Goal: Share content

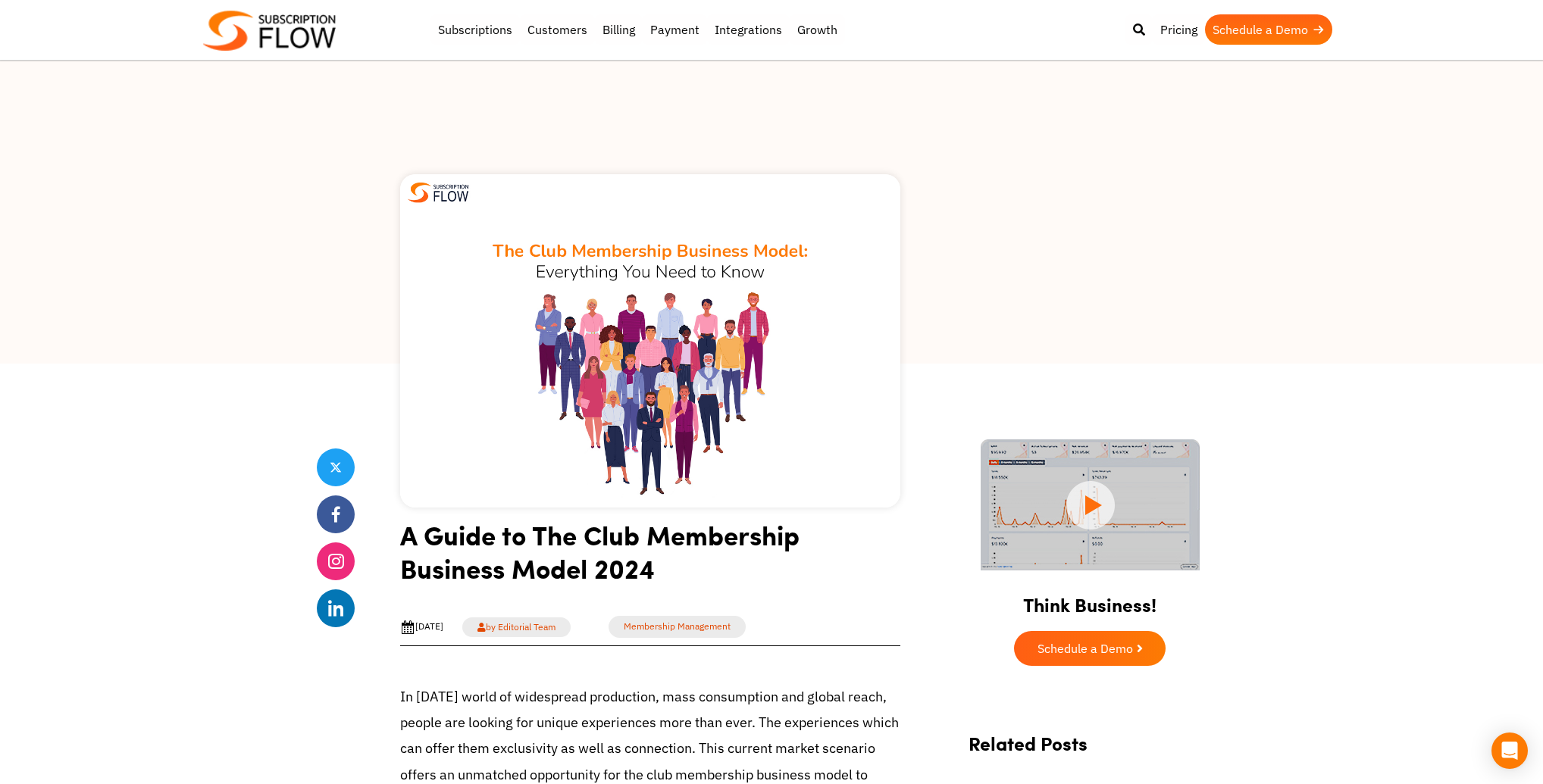
click at [331, 47] on img at bounding box center [270, 31] width 133 height 40
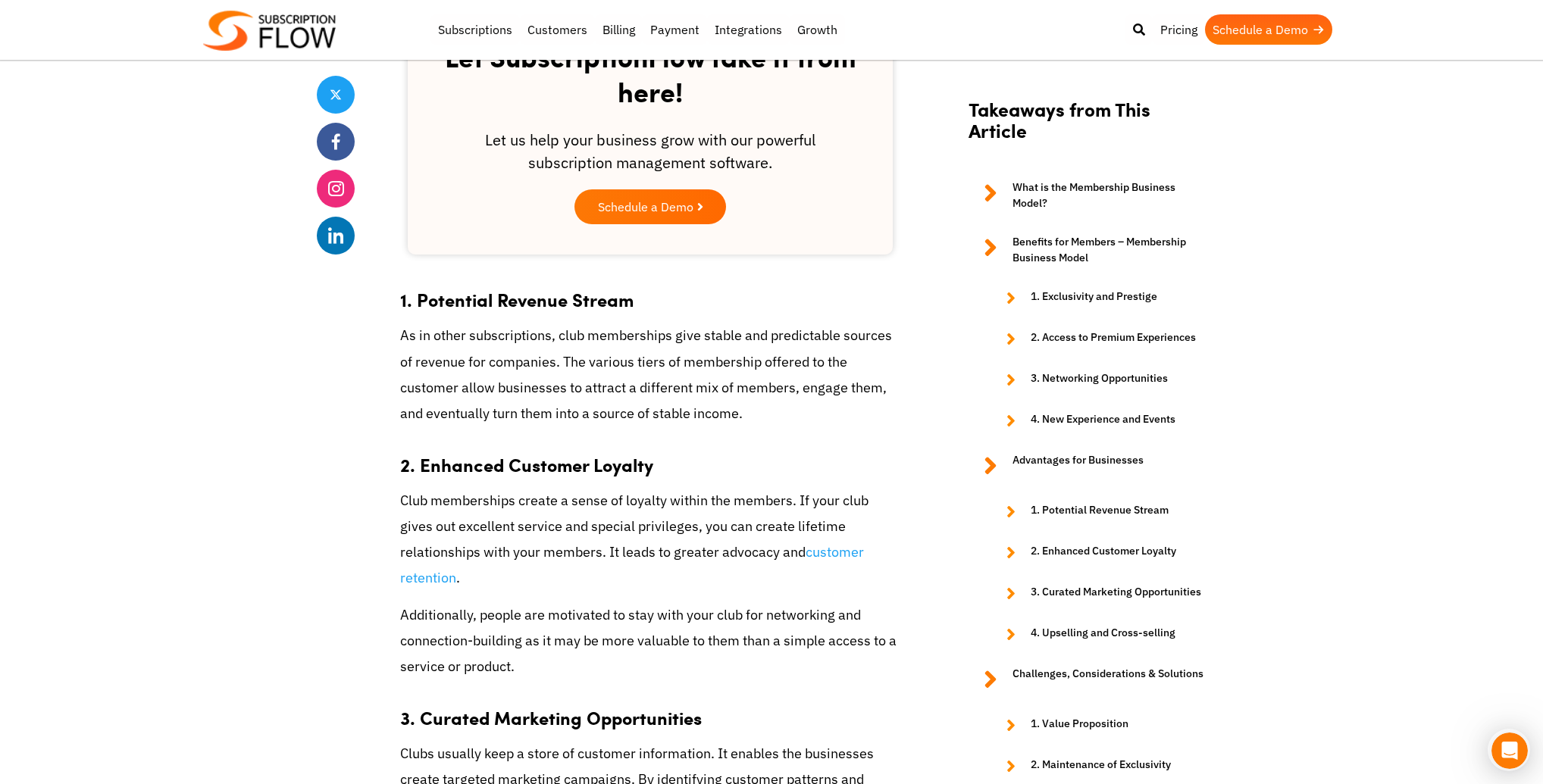
scroll to position [2432, 0]
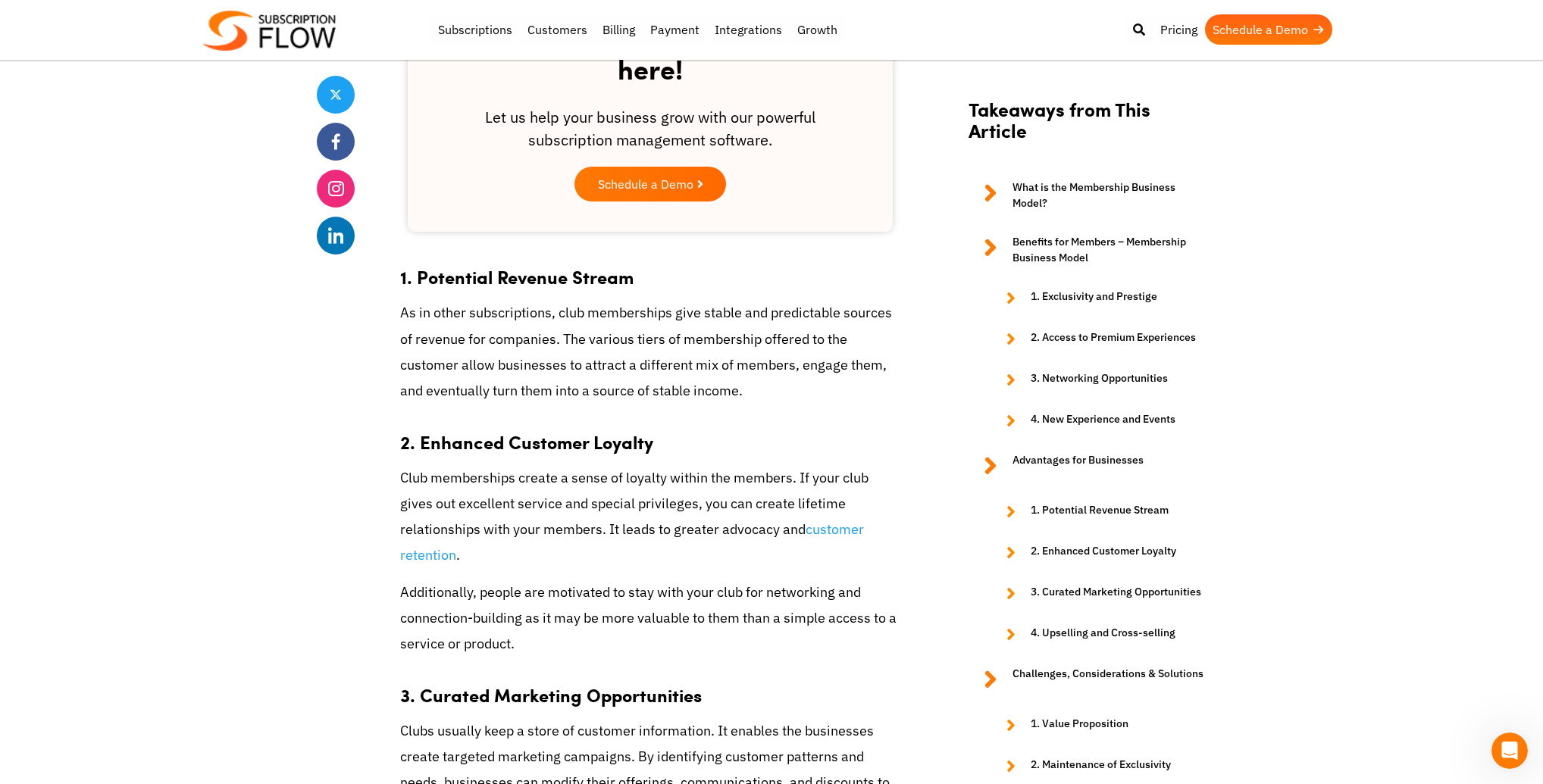
click at [339, 399] on div "Share" at bounding box center [340, 361] width 45 height 4709
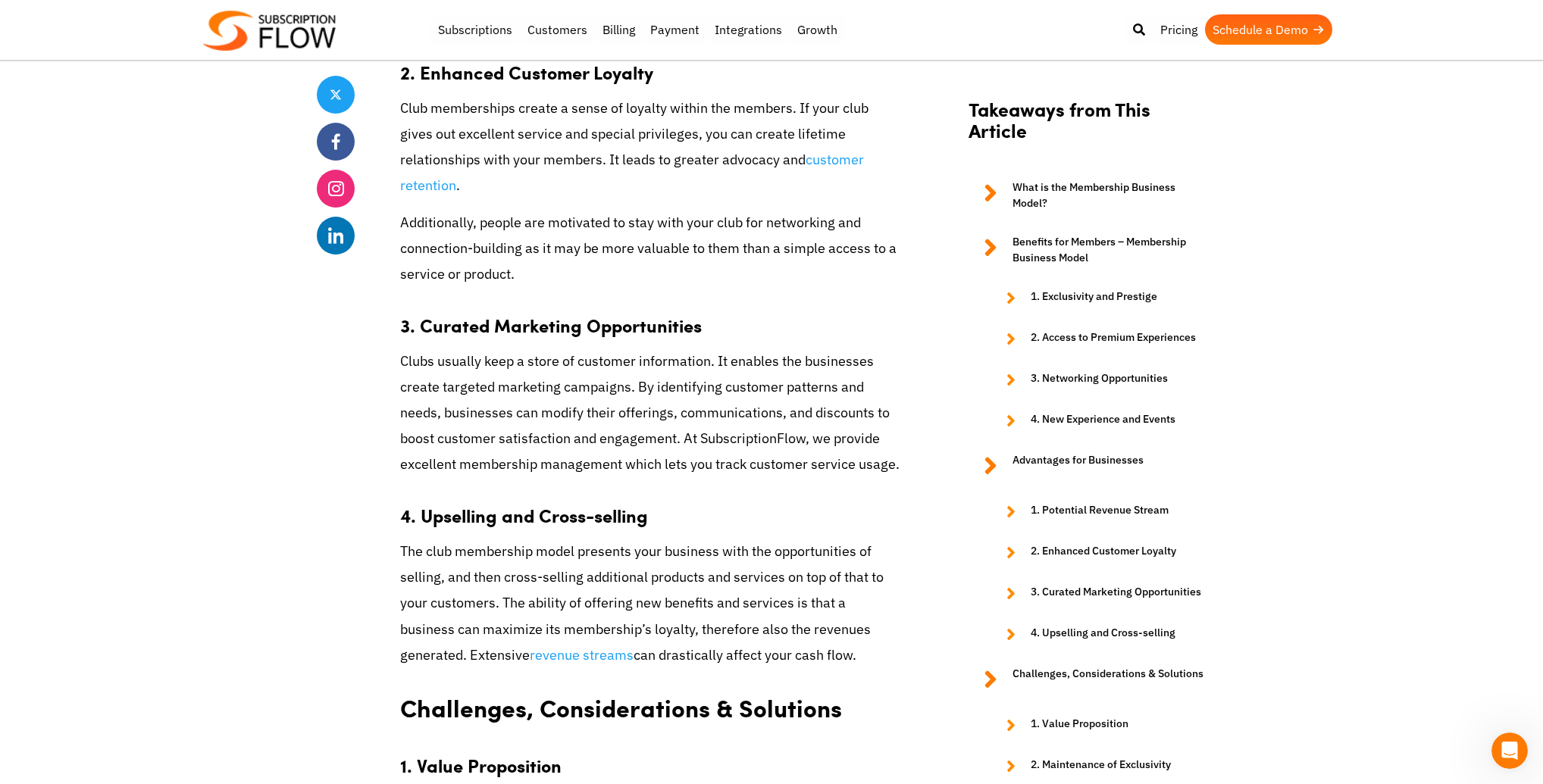
scroll to position [2786, 0]
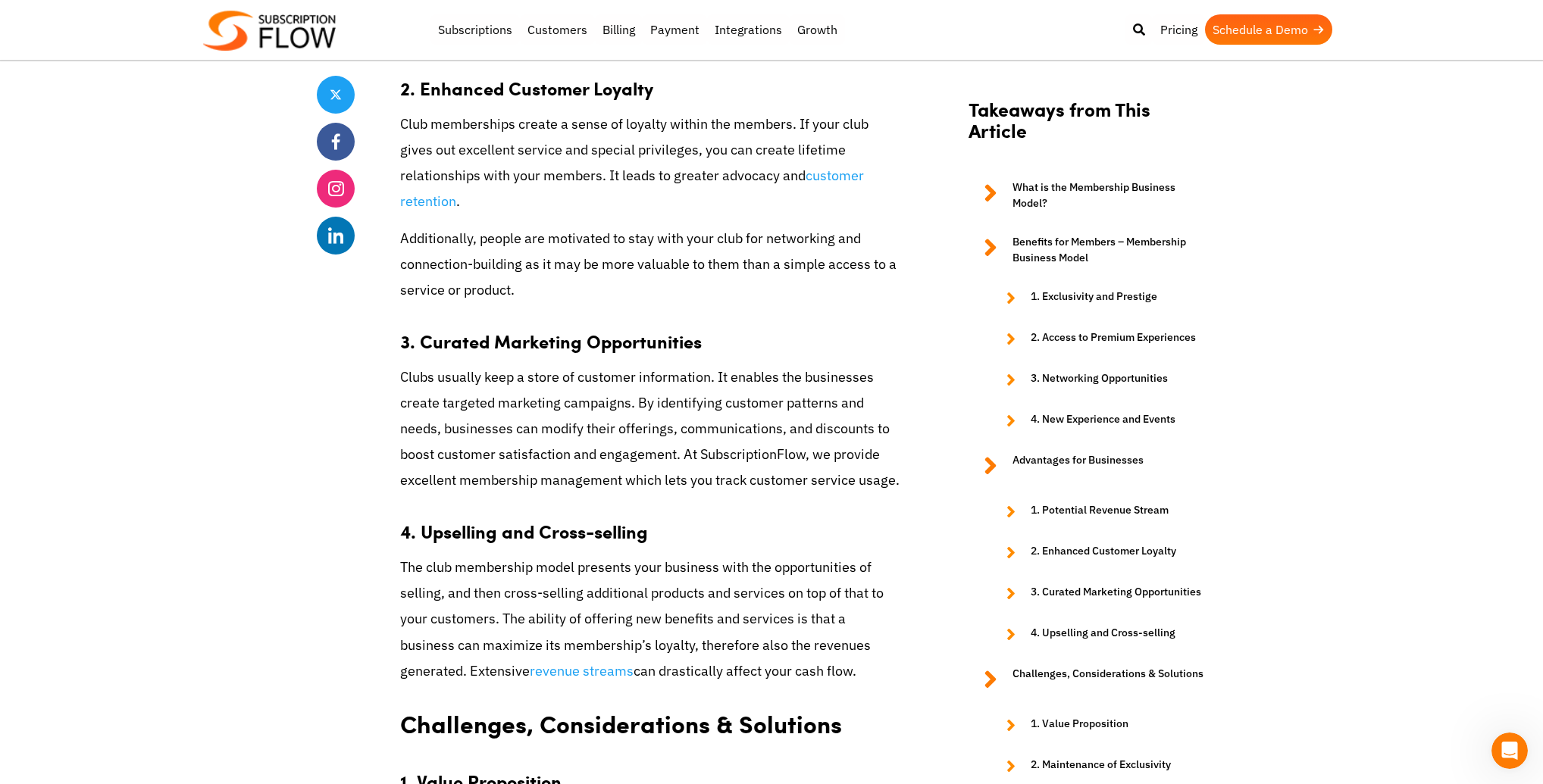
click at [339, 399] on div "Share" at bounding box center [340, 7] width 45 height 4709
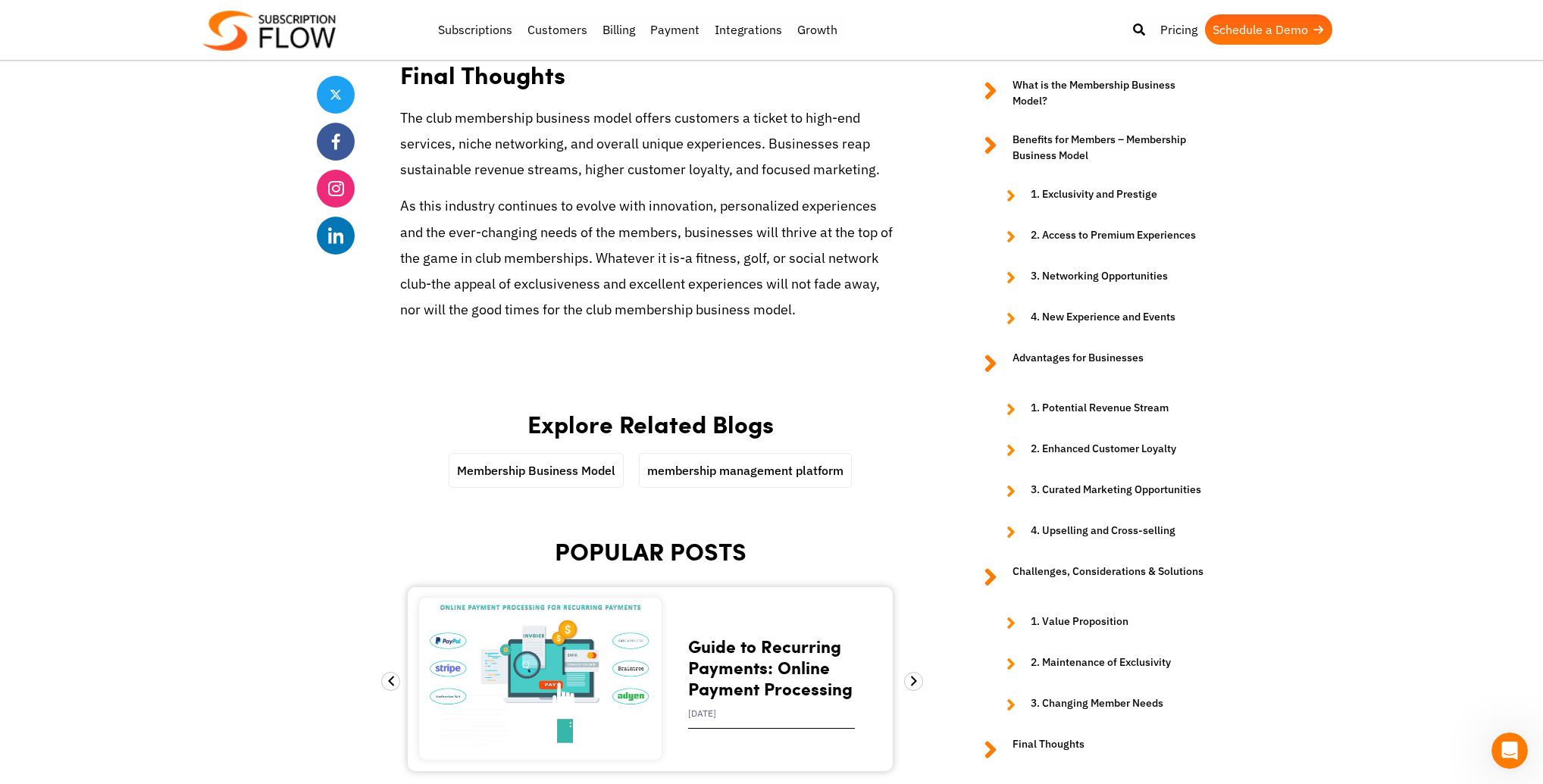
scroll to position [4642, 0]
